Goal: Find specific page/section

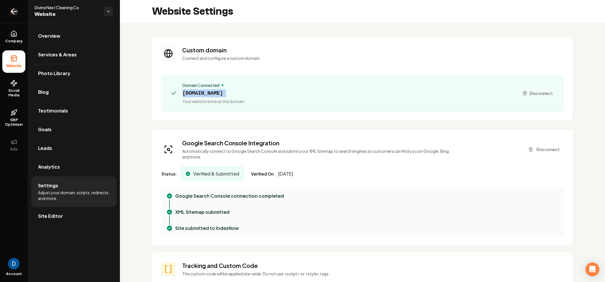
click at [13, 14] on icon "Return to dashboard" at bounding box center [12, 11] width 3 height 5
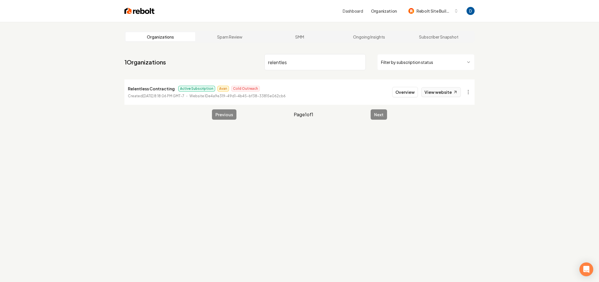
click at [435, 92] on link "View website" at bounding box center [441, 92] width 39 height 10
click at [303, 65] on input "relentles" at bounding box center [315, 62] width 101 height 16
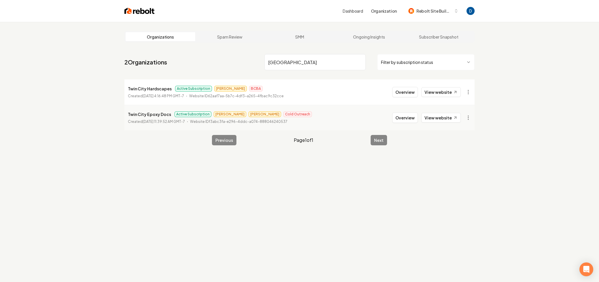
type input "[GEOGRAPHIC_DATA]"
click at [161, 116] on p "Twin City Epoxy Docs" at bounding box center [149, 114] width 43 height 7
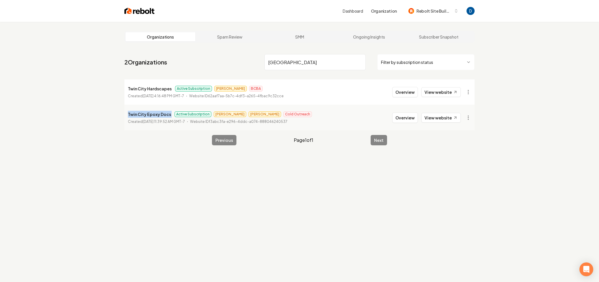
copy p "Twin City Epoxy Docs"
click at [436, 114] on link "View website" at bounding box center [441, 118] width 39 height 10
